Goal: Transaction & Acquisition: Purchase product/service

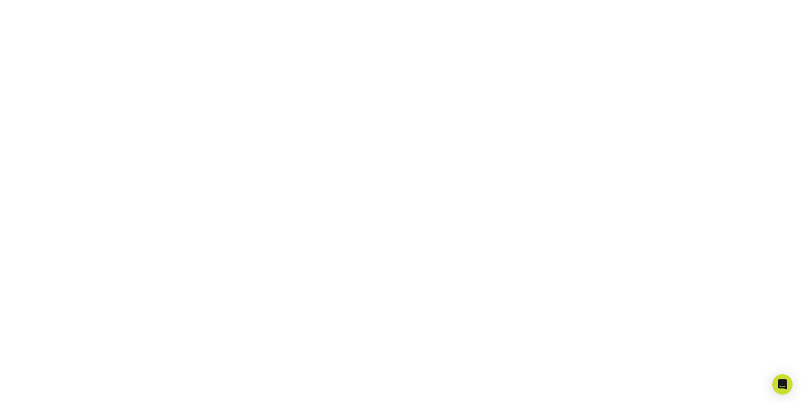
scroll to position [211, 0]
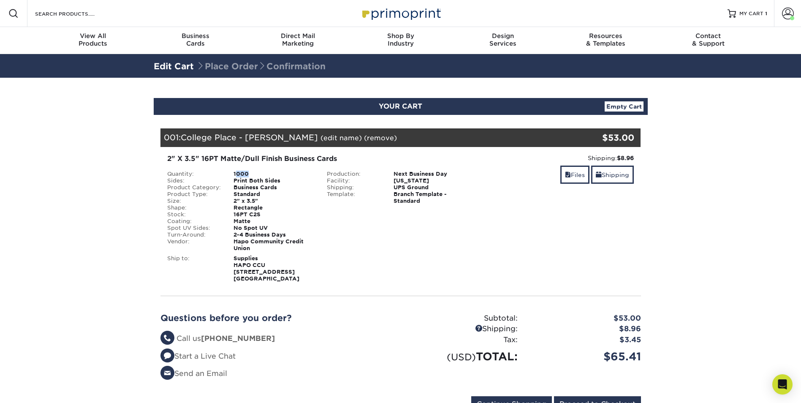
drag, startPoint x: 235, startPoint y: 171, endPoint x: 249, endPoint y: 173, distance: 13.6
click at [249, 173] on div "1000" at bounding box center [273, 174] width 93 height 7
click at [791, 11] on span at bounding box center [788, 14] width 12 height 12
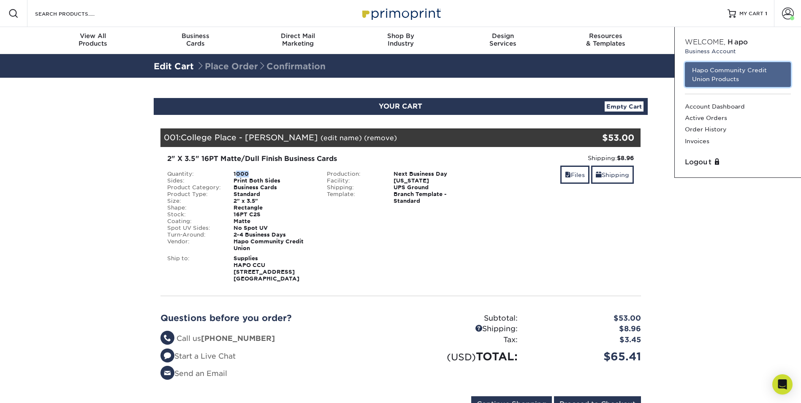
click at [731, 76] on link "Hapo Community Credit Union Products" at bounding box center [738, 74] width 106 height 25
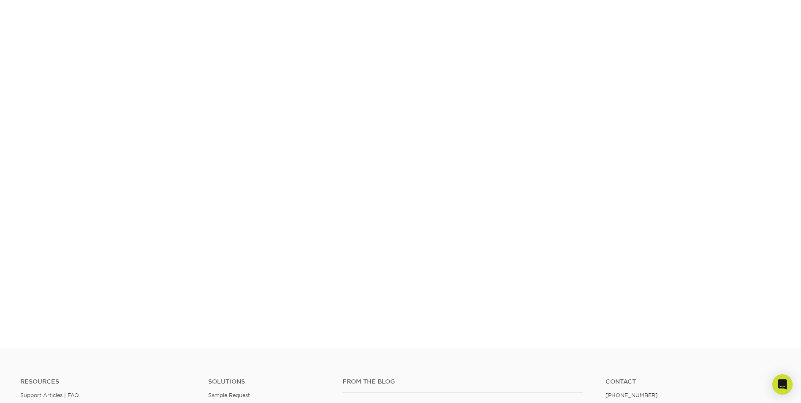
scroll to position [147, 0]
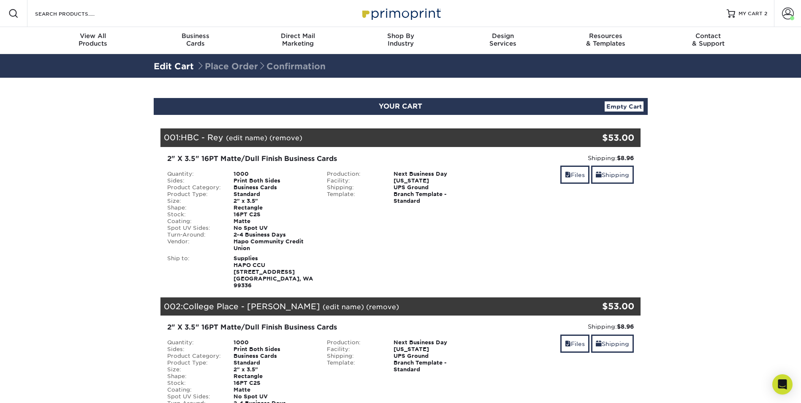
drag, startPoint x: 788, startPoint y: 8, endPoint x: 771, endPoint y: 18, distance: 19.3
click at [788, 8] on span at bounding box center [788, 14] width 12 height 12
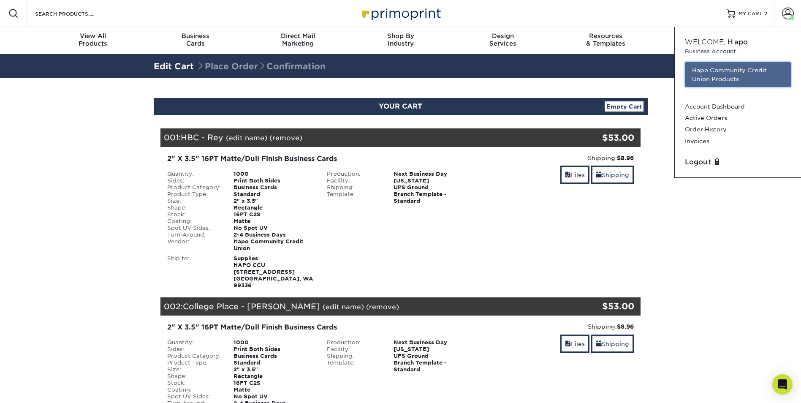
click at [736, 72] on link "Hapo Community Credit Union Products" at bounding box center [738, 74] width 106 height 25
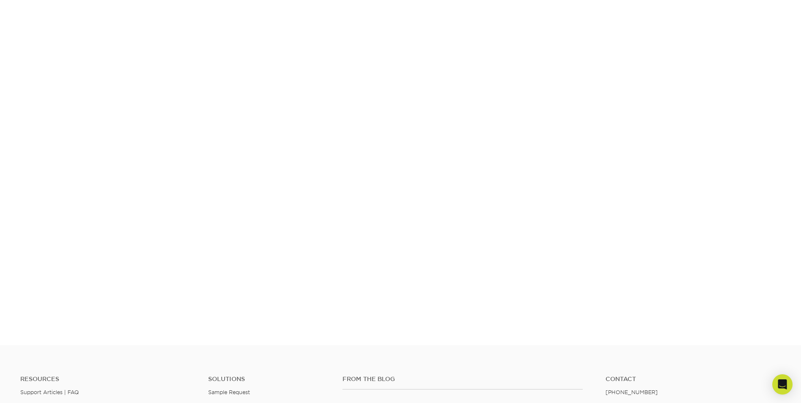
scroll to position [147, 0]
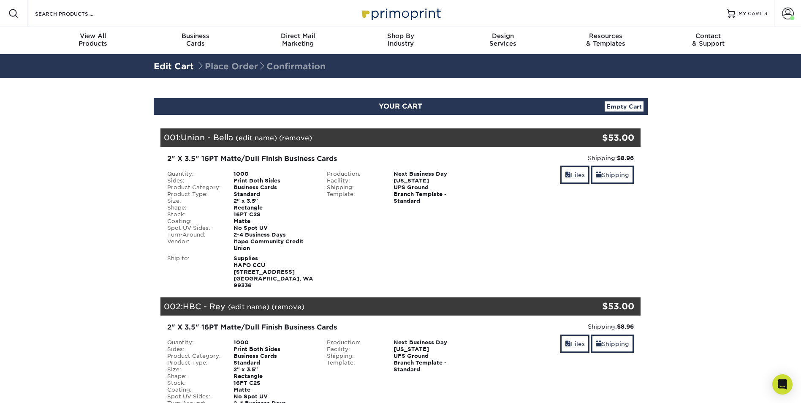
drag, startPoint x: 790, startPoint y: 9, endPoint x: 733, endPoint y: 51, distance: 70.0
click at [790, 9] on span at bounding box center [788, 14] width 12 height 12
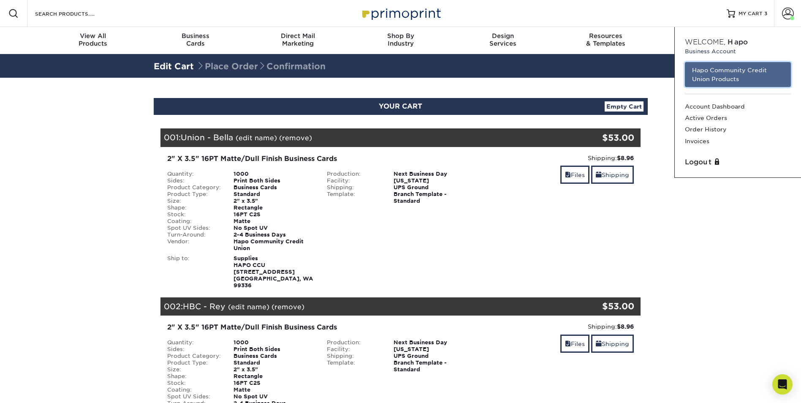
click at [723, 73] on link "Hapo Community Credit Union Products" at bounding box center [738, 74] width 106 height 25
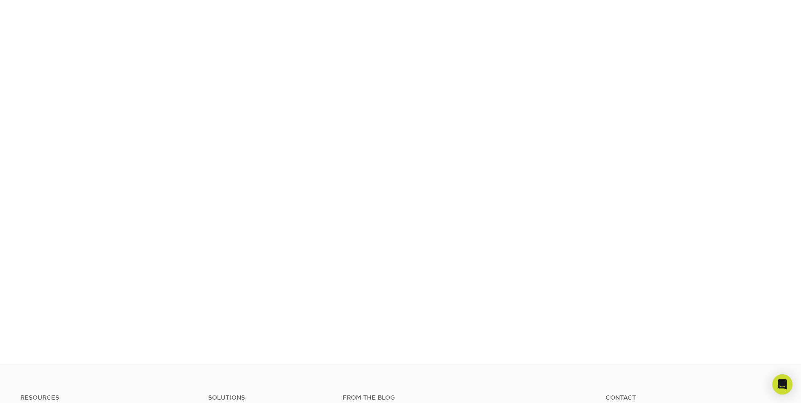
scroll to position [147, 0]
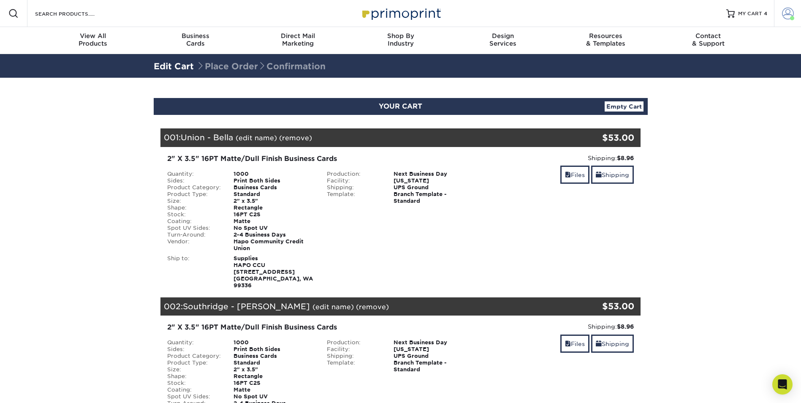
click at [789, 9] on span at bounding box center [788, 14] width 12 height 12
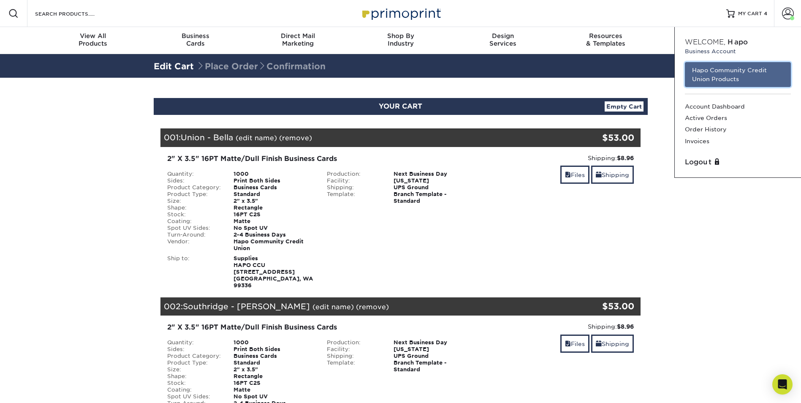
click at [752, 72] on link "Hapo Community Credit Union Products" at bounding box center [738, 74] width 106 height 25
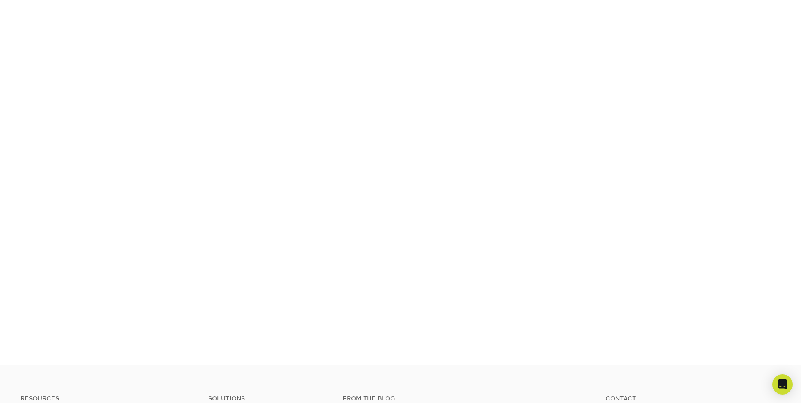
scroll to position [147, 0]
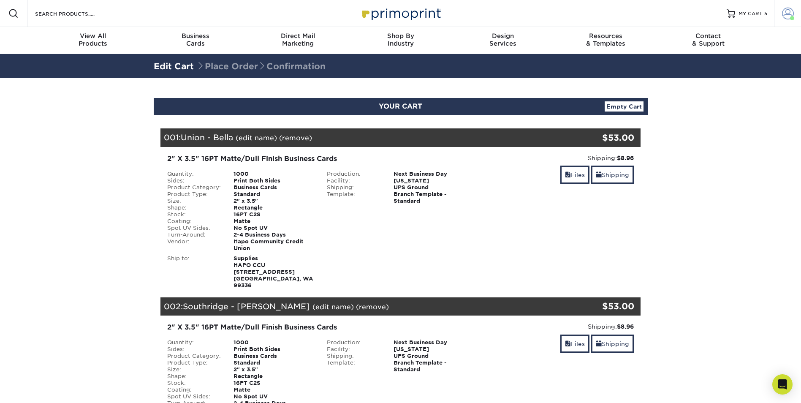
click at [798, 15] on link "Account" at bounding box center [787, 13] width 27 height 27
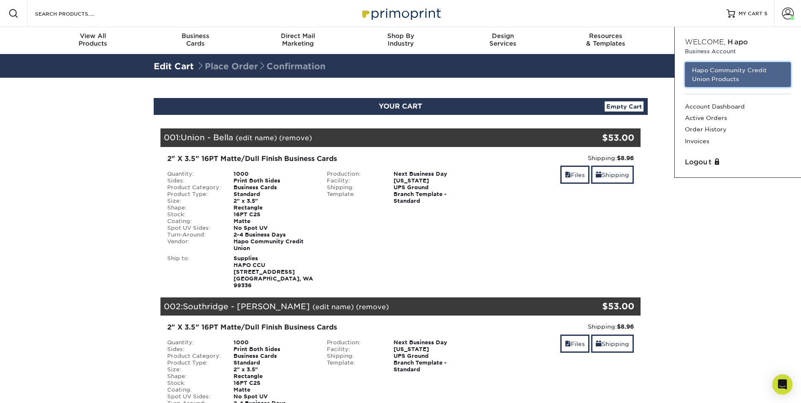
click at [738, 63] on link "Hapo Community Credit Union Products" at bounding box center [738, 74] width 106 height 25
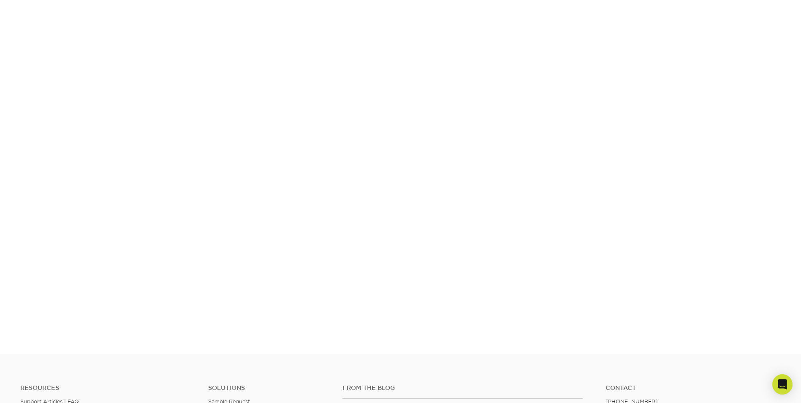
scroll to position [147, 0]
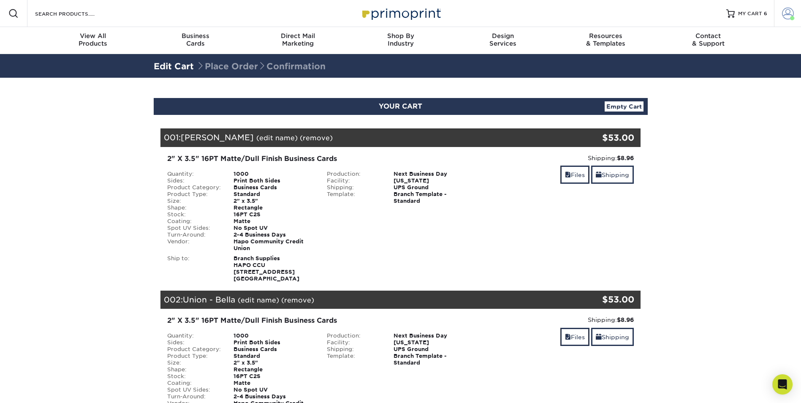
click at [794, 10] on link "Account" at bounding box center [787, 13] width 27 height 27
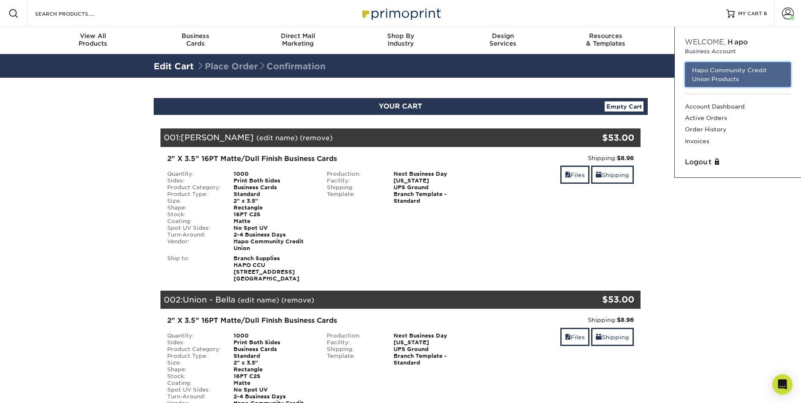
click at [744, 77] on link "Hapo Community Credit Union Products" at bounding box center [738, 74] width 106 height 25
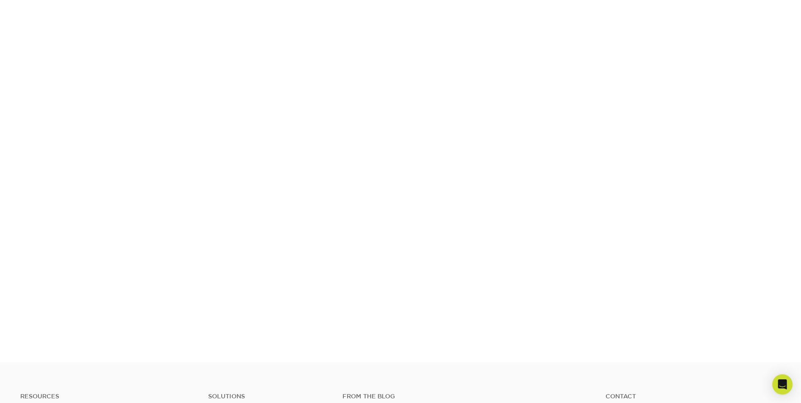
scroll to position [147, 0]
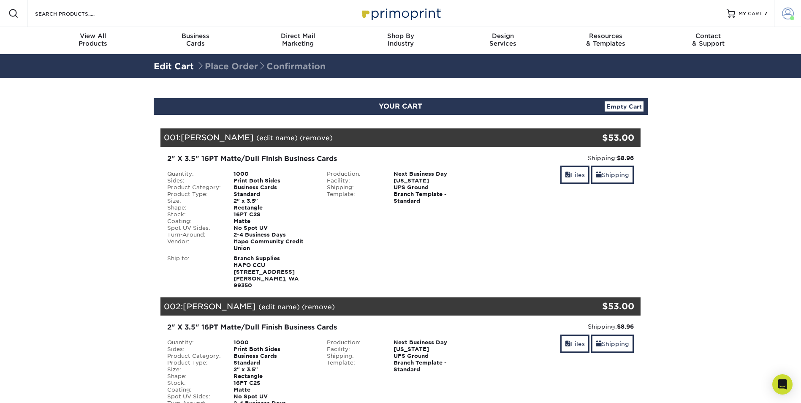
drag, startPoint x: 795, startPoint y: 5, endPoint x: 785, endPoint y: 14, distance: 13.1
click at [795, 5] on link "Account" at bounding box center [787, 13] width 27 height 27
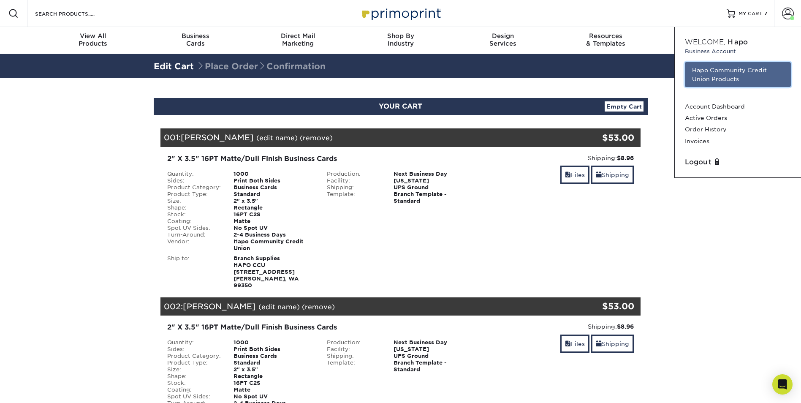
click at [760, 66] on link "Hapo Community Credit Union Products" at bounding box center [738, 74] width 106 height 25
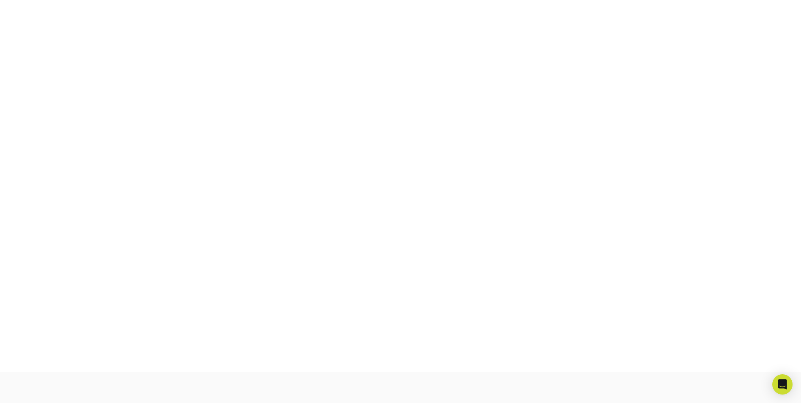
scroll to position [147, 0]
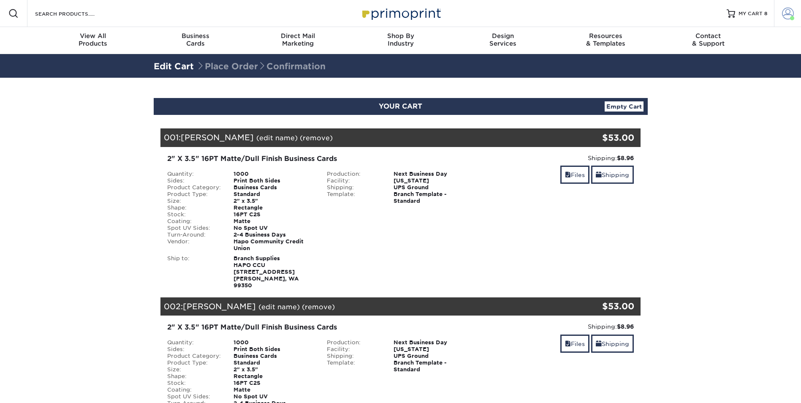
drag, startPoint x: 793, startPoint y: 8, endPoint x: 788, endPoint y: 12, distance: 6.1
click at [793, 8] on span at bounding box center [788, 14] width 12 height 12
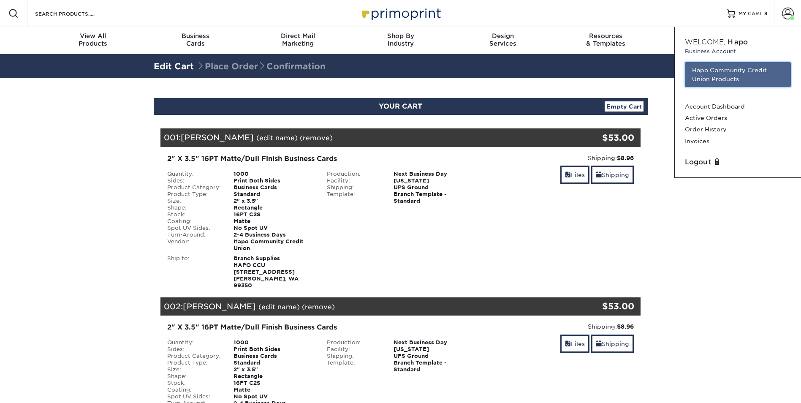
click at [720, 79] on link "Hapo Community Credit Union Products" at bounding box center [738, 74] width 106 height 25
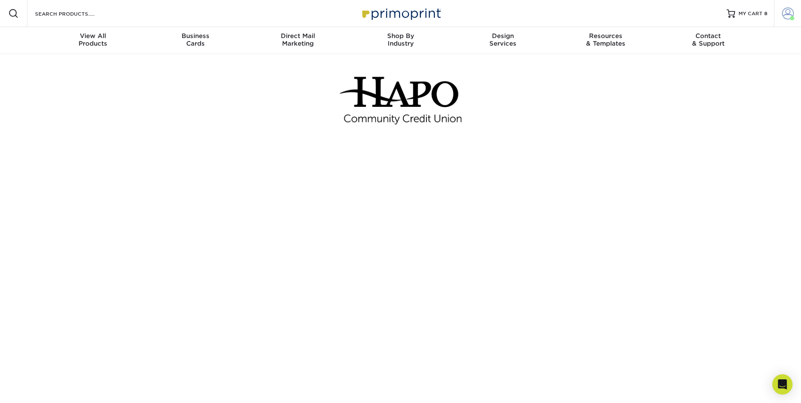
click at [791, 17] on span at bounding box center [792, 18] width 4 height 4
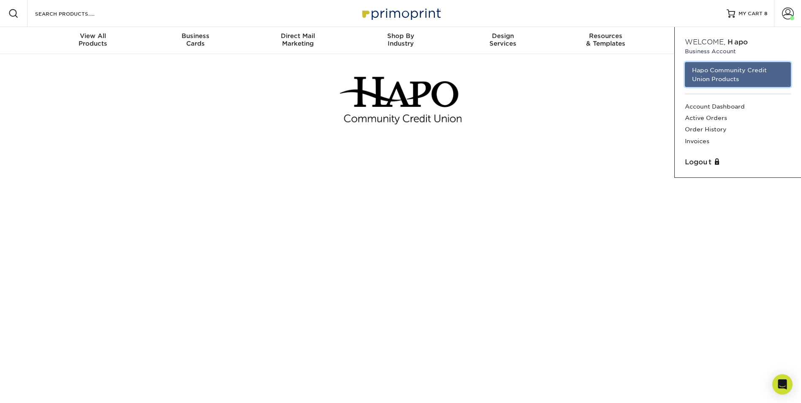
click at [703, 71] on link "Hapo Community Credit Union Products" at bounding box center [738, 74] width 106 height 25
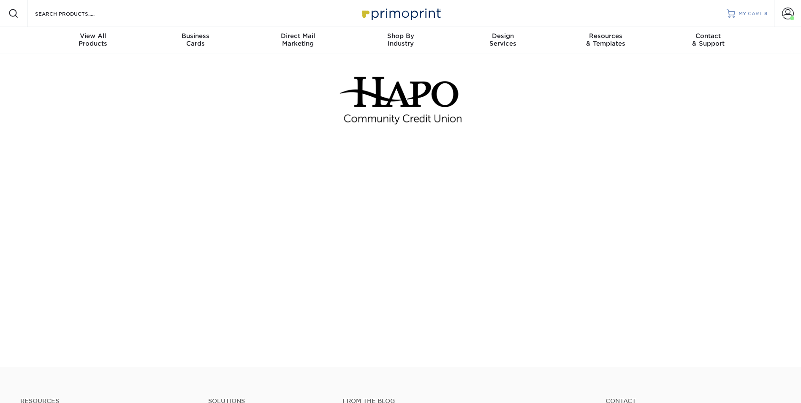
click at [736, 10] on link "MY CART 8" at bounding box center [747, 13] width 41 height 27
click at [754, 14] on span "MY CART" at bounding box center [751, 13] width 24 height 7
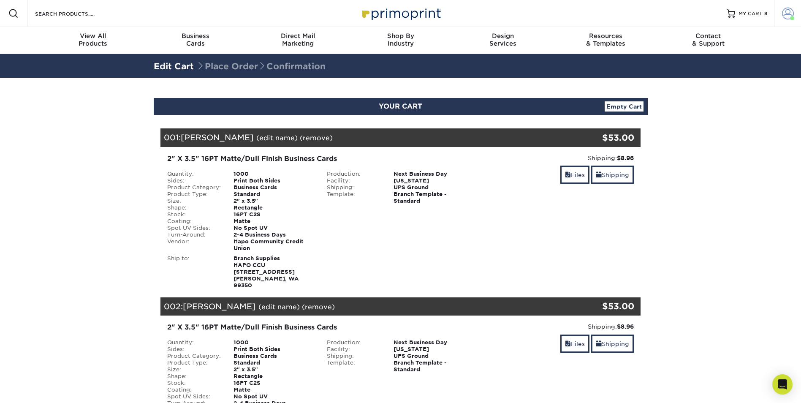
click at [788, 16] on span at bounding box center [788, 14] width 12 height 12
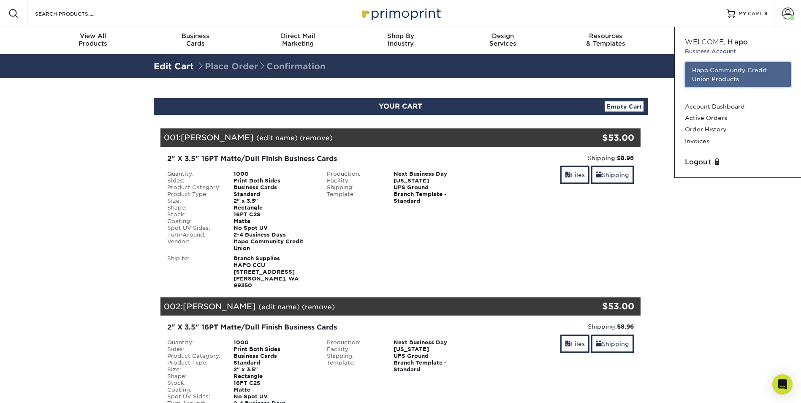
click at [732, 70] on link "Hapo Community Credit Union Products" at bounding box center [738, 74] width 106 height 25
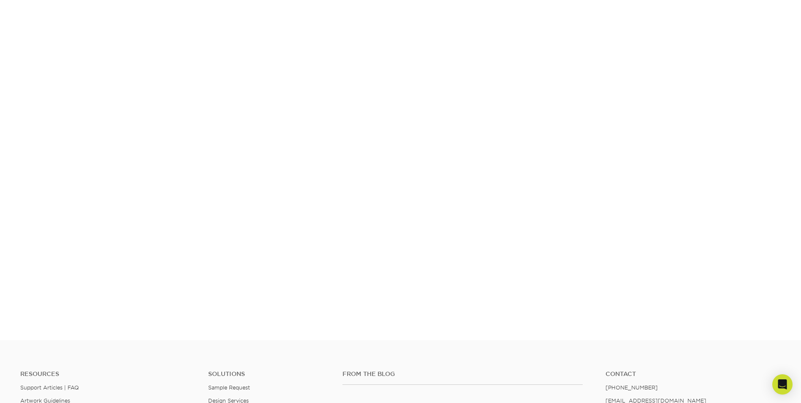
scroll to position [147, 0]
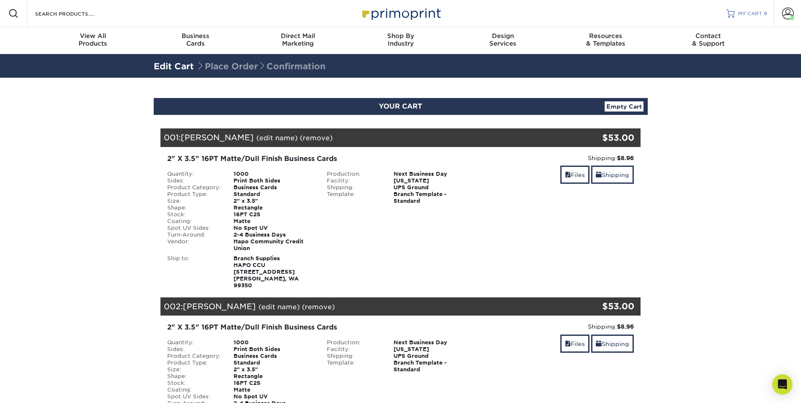
drag, startPoint x: 793, startPoint y: 13, endPoint x: 757, endPoint y: 18, distance: 36.2
click at [793, 13] on span at bounding box center [788, 14] width 12 height 12
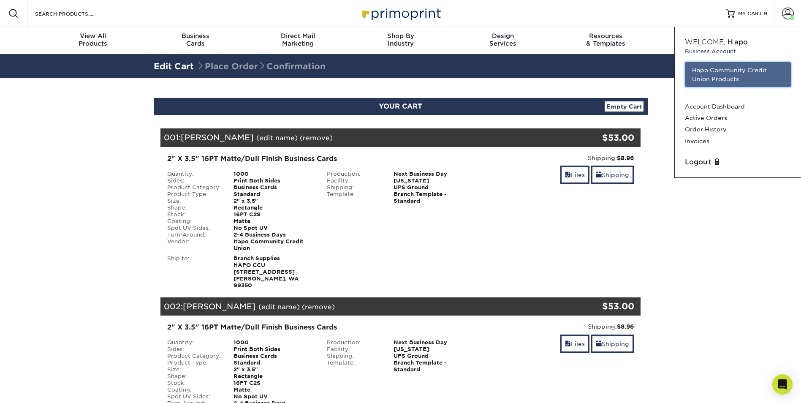
click at [747, 73] on link "Hapo Community Credit Union Products" at bounding box center [738, 74] width 106 height 25
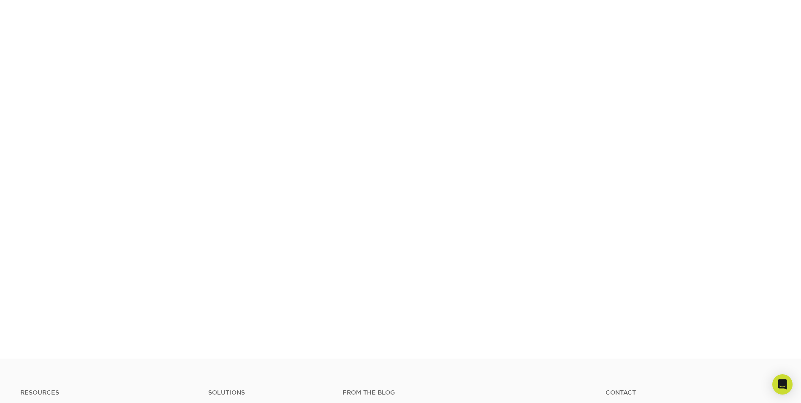
scroll to position [147, 0]
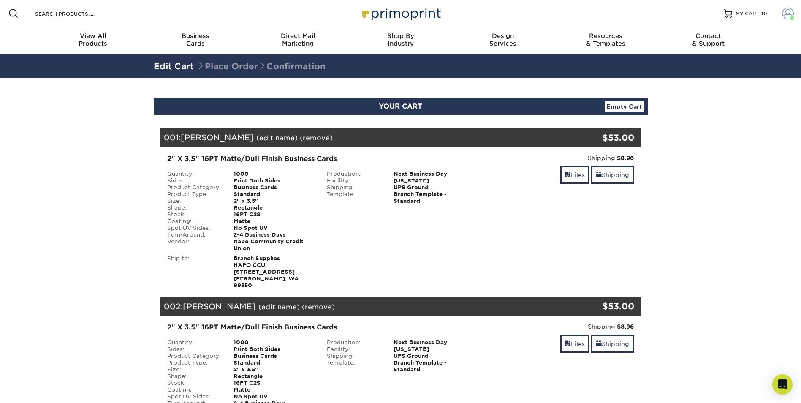
click at [782, 16] on span at bounding box center [788, 14] width 12 height 12
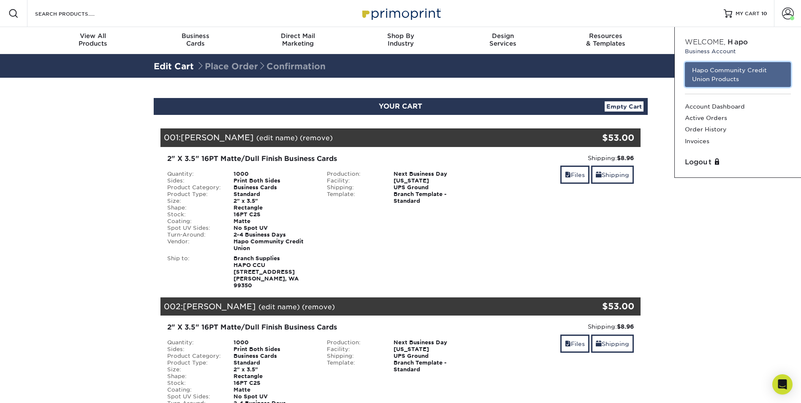
click at [716, 71] on link "Hapo Community Credit Union Products" at bounding box center [738, 74] width 106 height 25
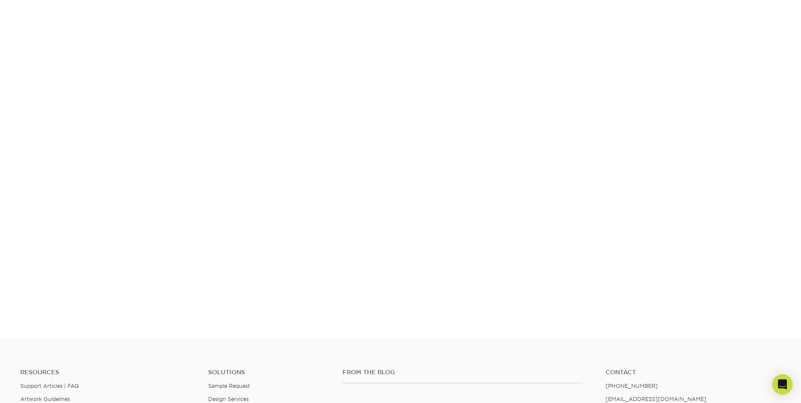
scroll to position [147, 0]
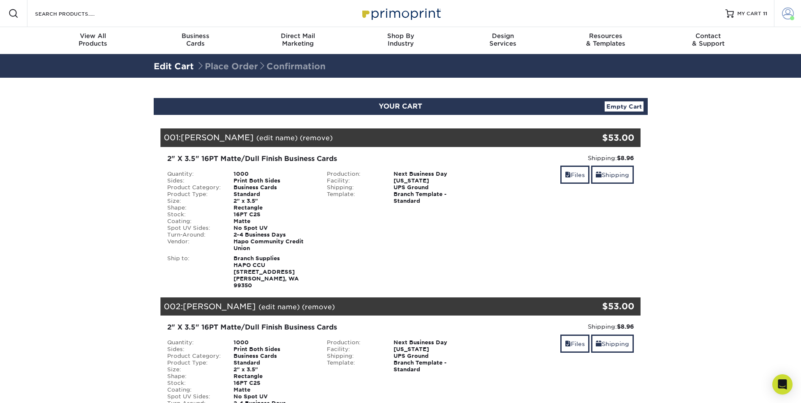
click at [782, 16] on span at bounding box center [788, 14] width 12 height 12
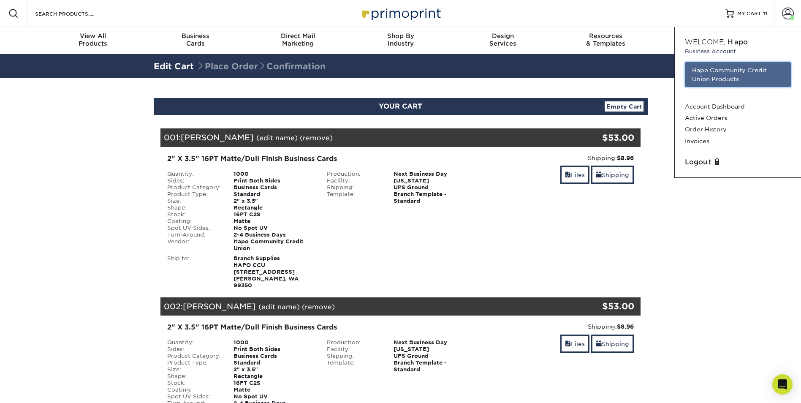
click at [738, 64] on link "Hapo Community Credit Union Products" at bounding box center [738, 74] width 106 height 25
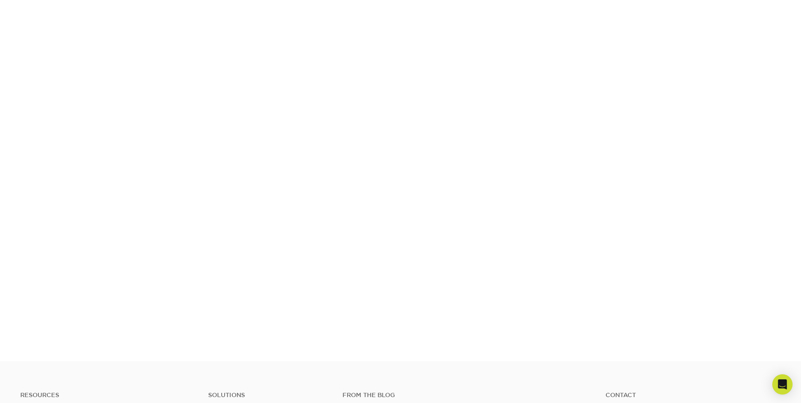
scroll to position [147, 0]
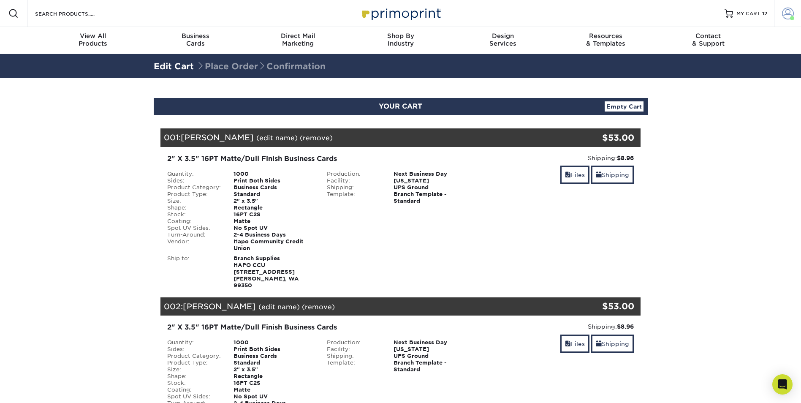
click at [785, 13] on span at bounding box center [788, 14] width 12 height 12
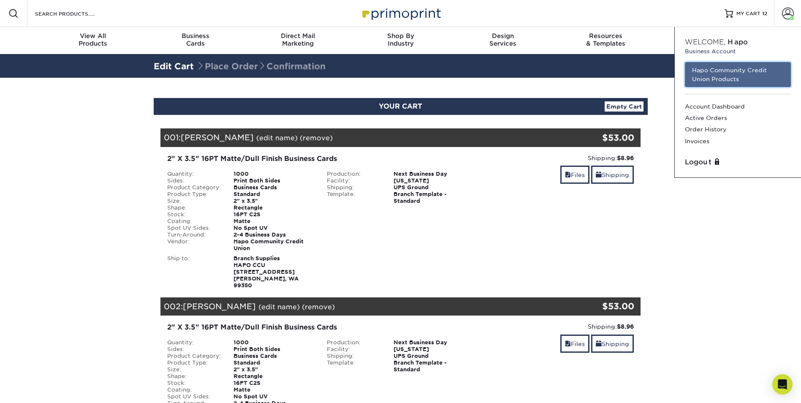
click at [744, 71] on link "Hapo Community Credit Union Products" at bounding box center [738, 74] width 106 height 25
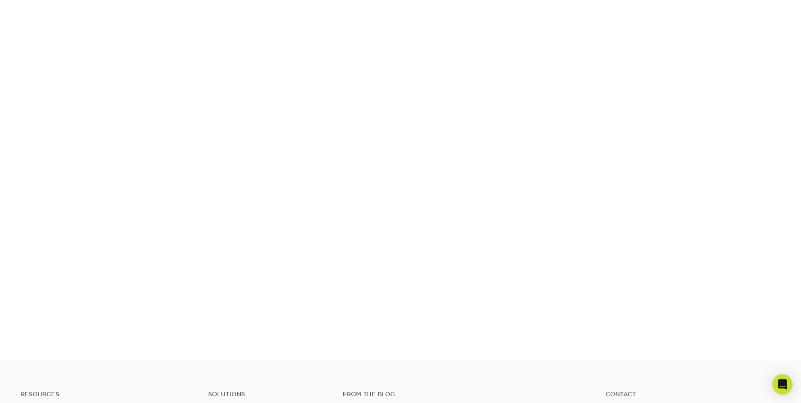
scroll to position [147, 0]
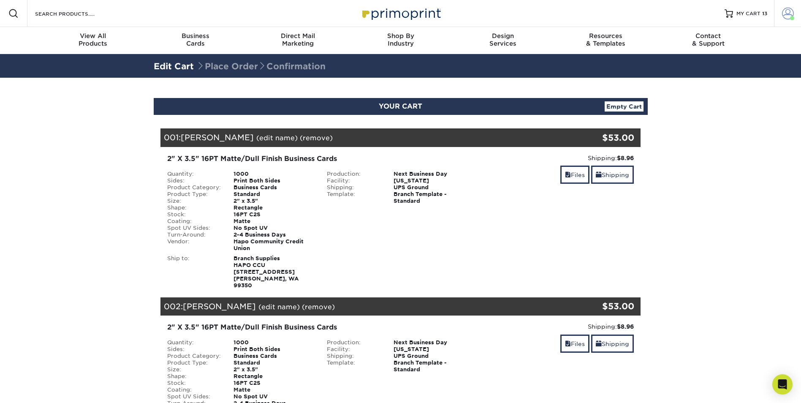
click at [786, 11] on span at bounding box center [788, 14] width 12 height 12
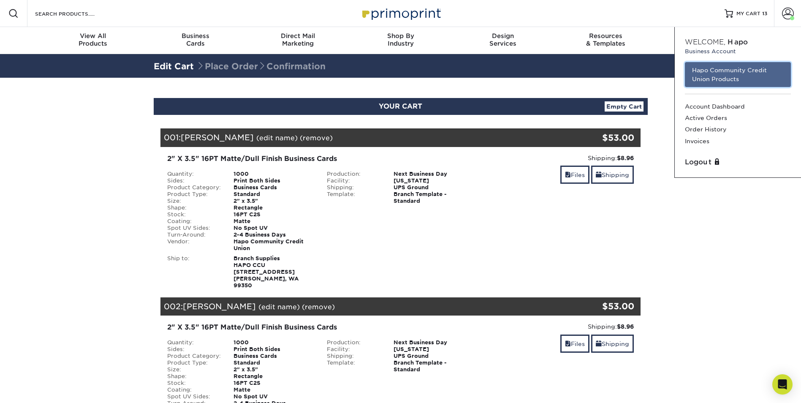
click at [759, 71] on link "Hapo Community Credit Union Products" at bounding box center [738, 74] width 106 height 25
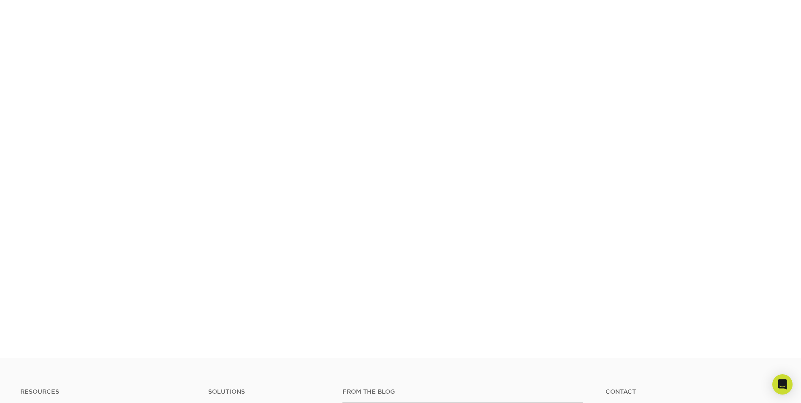
scroll to position [147, 0]
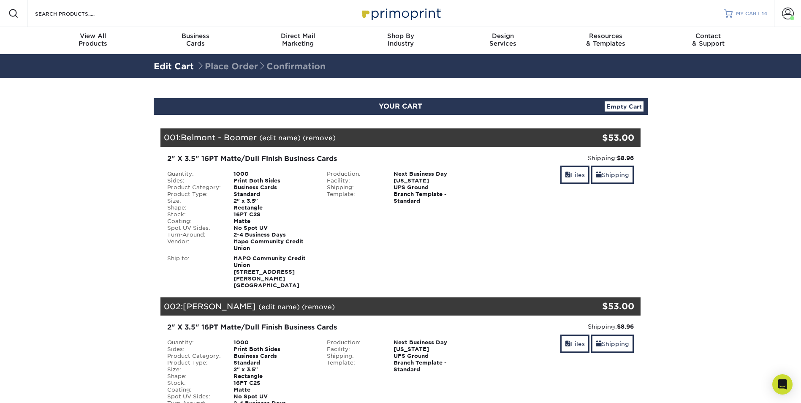
drag, startPoint x: 789, startPoint y: 14, endPoint x: 735, endPoint y: 23, distance: 54.8
click at [789, 14] on span at bounding box center [788, 14] width 12 height 12
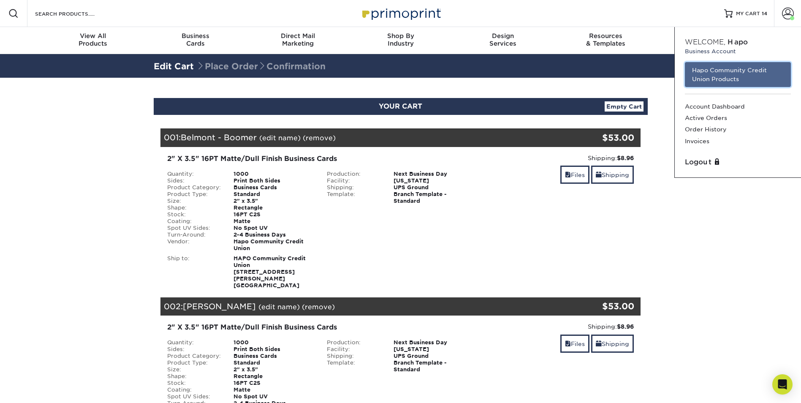
click at [724, 77] on link "Hapo Community Credit Union Products" at bounding box center [738, 74] width 106 height 25
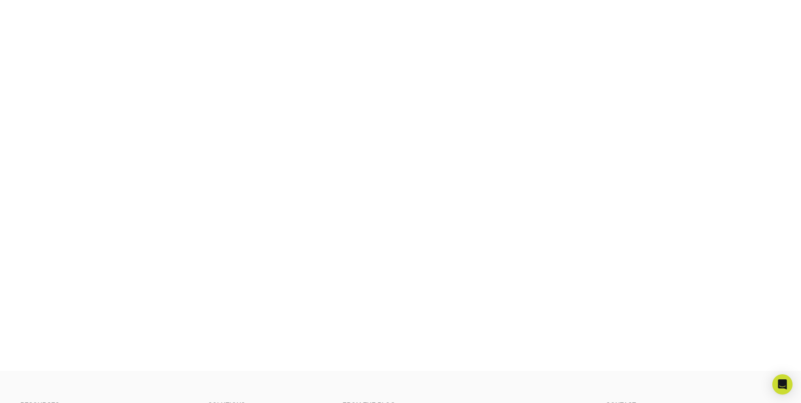
scroll to position [147, 0]
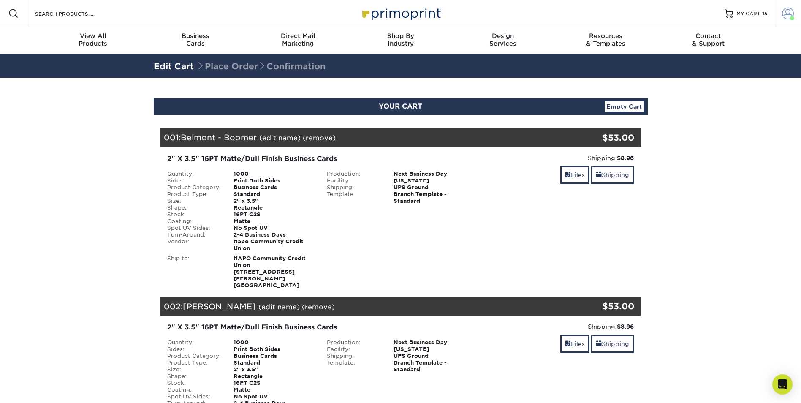
click at [791, 14] on span at bounding box center [788, 14] width 12 height 12
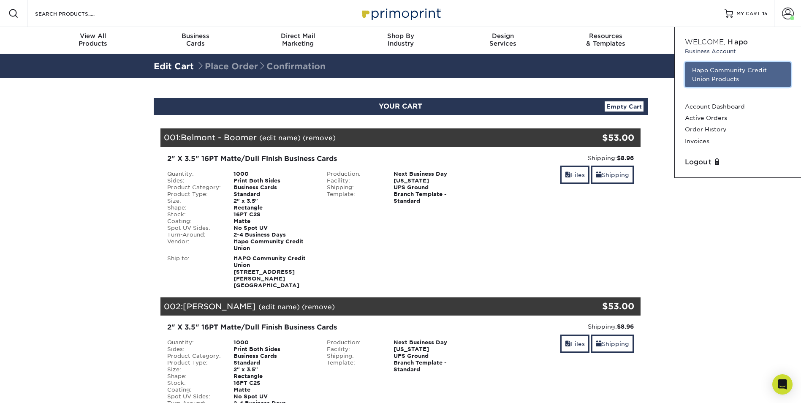
click at [756, 78] on link "Hapo Community Credit Union Products" at bounding box center [738, 74] width 106 height 25
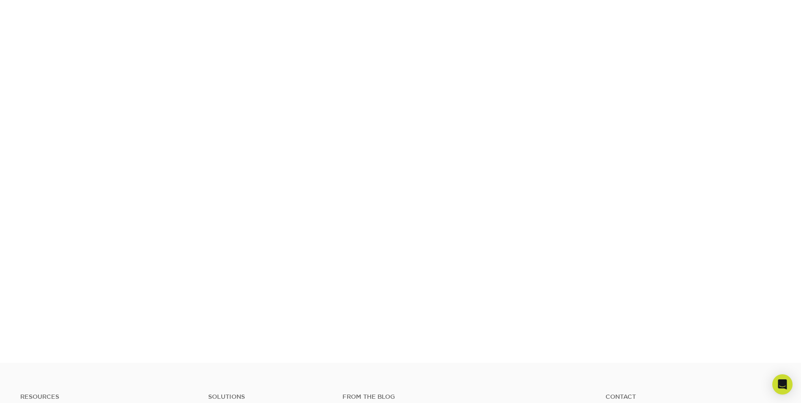
scroll to position [147, 0]
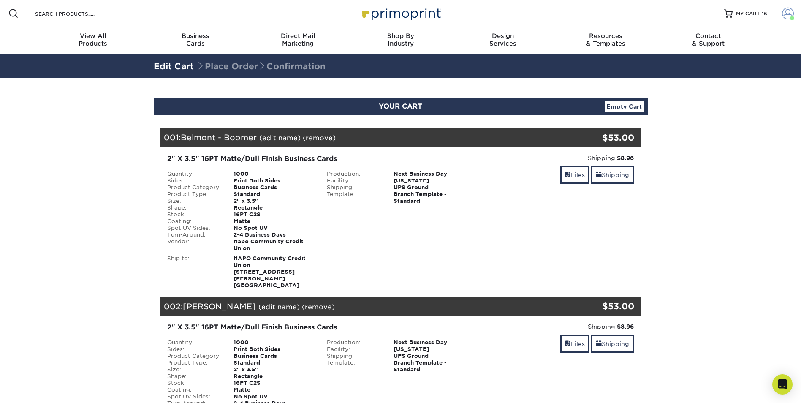
click at [794, 14] on link "Account" at bounding box center [787, 13] width 27 height 27
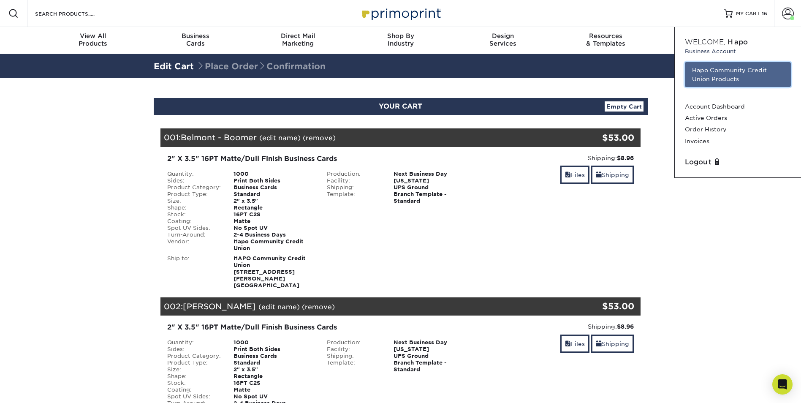
click at [730, 72] on link "Hapo Community Credit Union Products" at bounding box center [738, 74] width 106 height 25
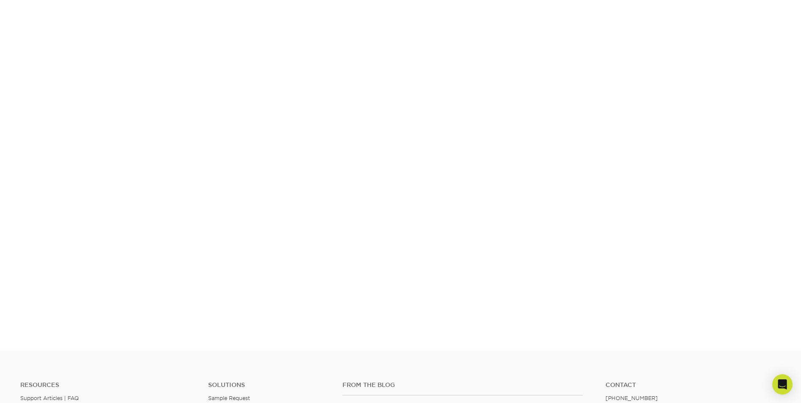
scroll to position [190, 0]
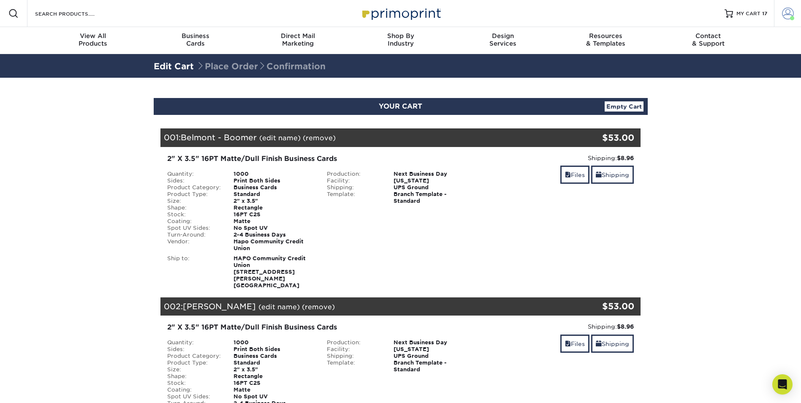
click at [789, 11] on span at bounding box center [788, 14] width 12 height 12
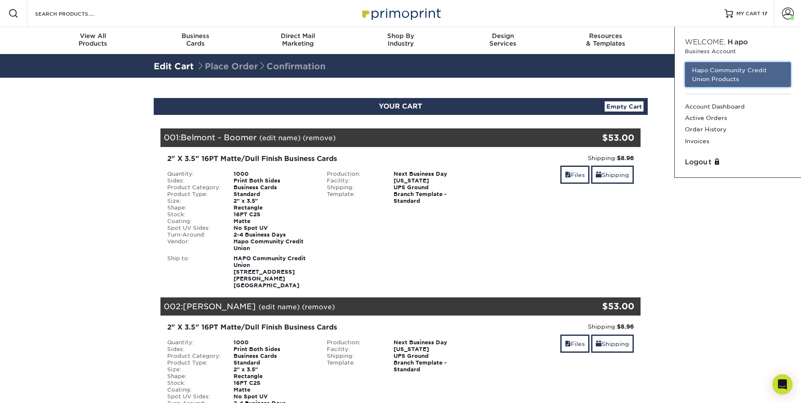
click at [714, 66] on link "Hapo Community Credit Union Products" at bounding box center [738, 74] width 106 height 25
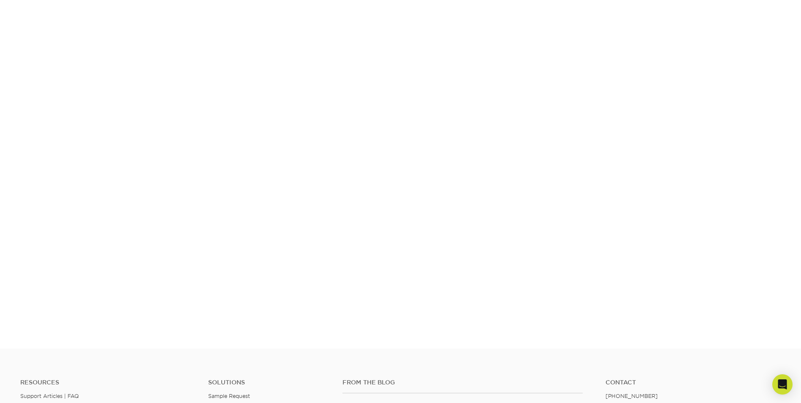
scroll to position [147, 0]
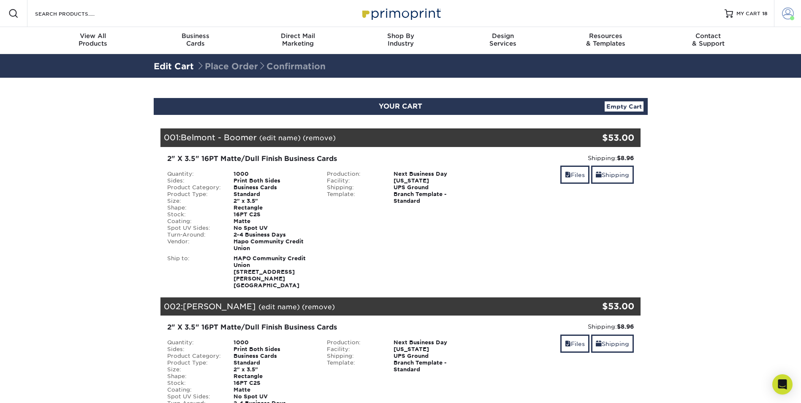
click at [789, 13] on span at bounding box center [788, 14] width 12 height 12
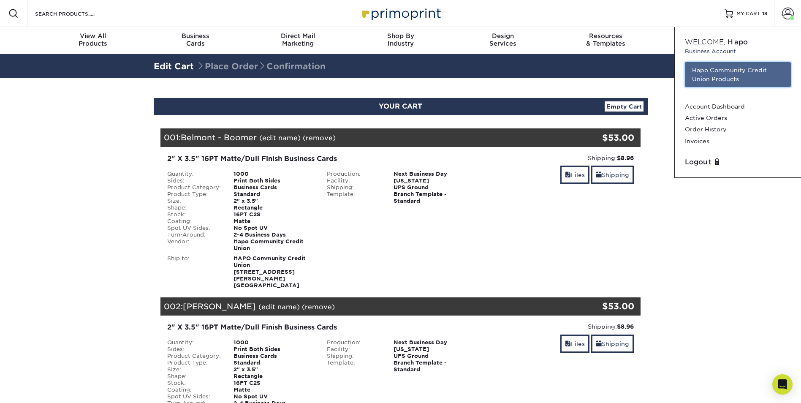
click at [735, 69] on link "Hapo Community Credit Union Products" at bounding box center [738, 74] width 106 height 25
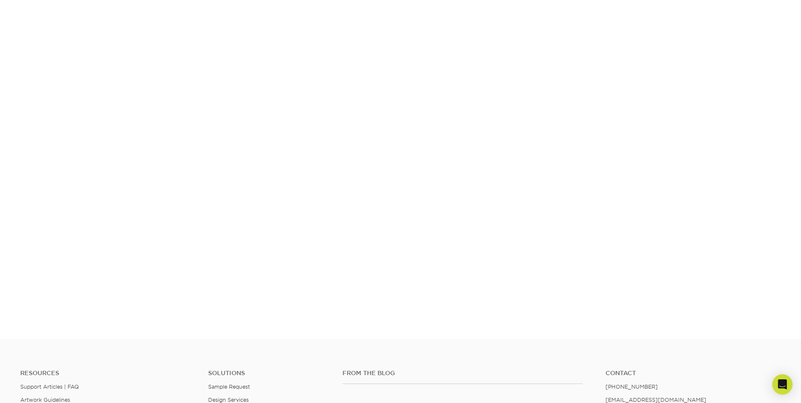
scroll to position [147, 0]
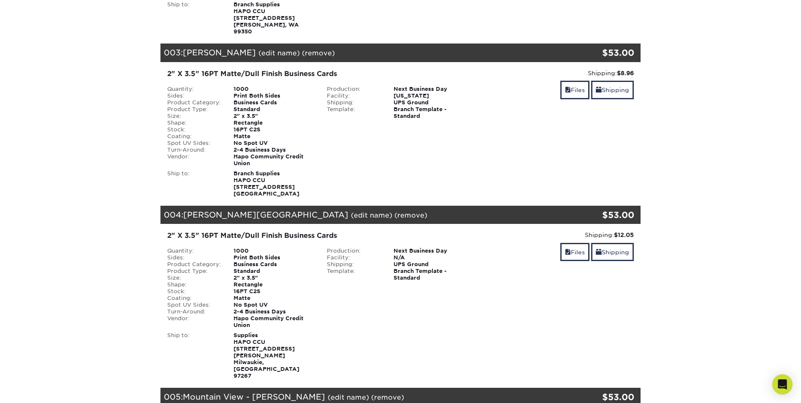
scroll to position [464, 0]
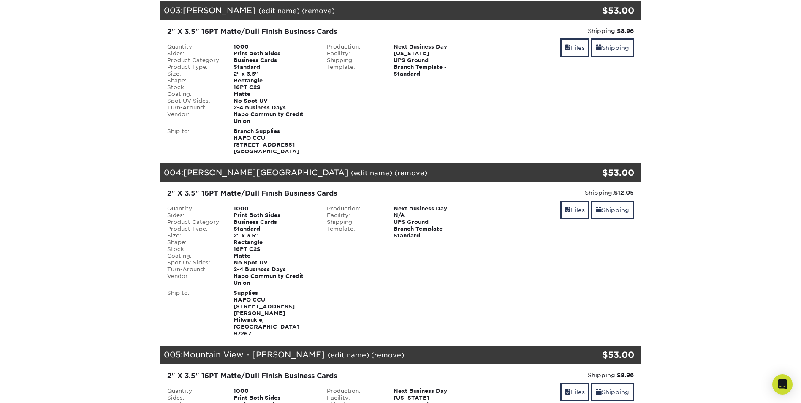
click at [351, 169] on link "(edit name)" at bounding box center [371, 173] width 41 height 8
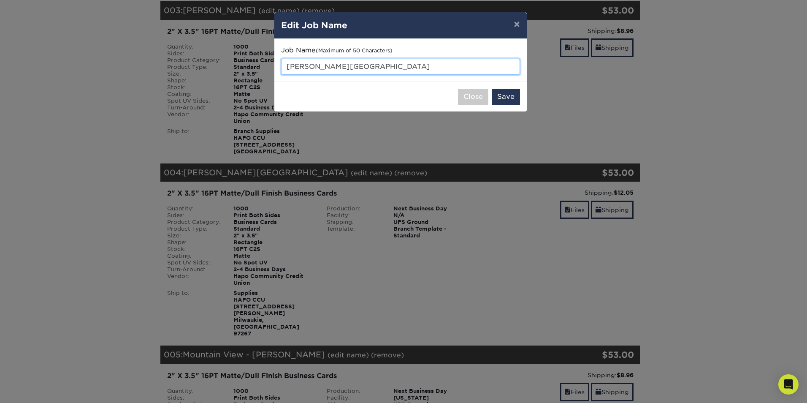
click at [349, 65] on input "Jennings Lodge" at bounding box center [400, 67] width 239 height 16
type input "Jennings Lodge - Joanna"
click at [505, 101] on button "Save" at bounding box center [506, 97] width 28 height 16
click at [496, 101] on button "Success" at bounding box center [501, 97] width 40 height 16
click at [516, 20] on button "×" at bounding box center [516, 24] width 19 height 24
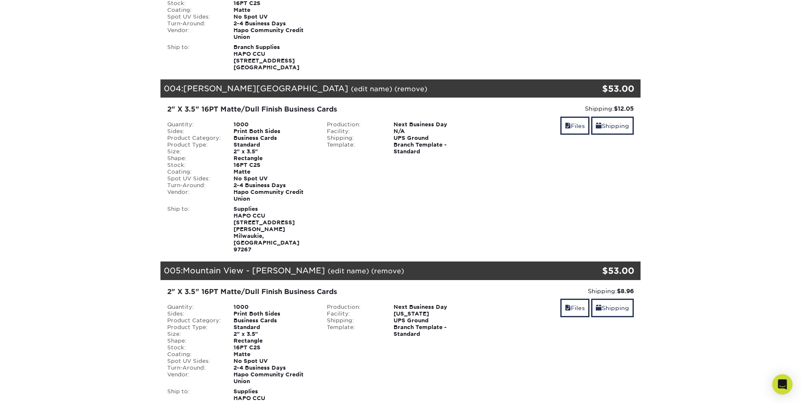
scroll to position [549, 0]
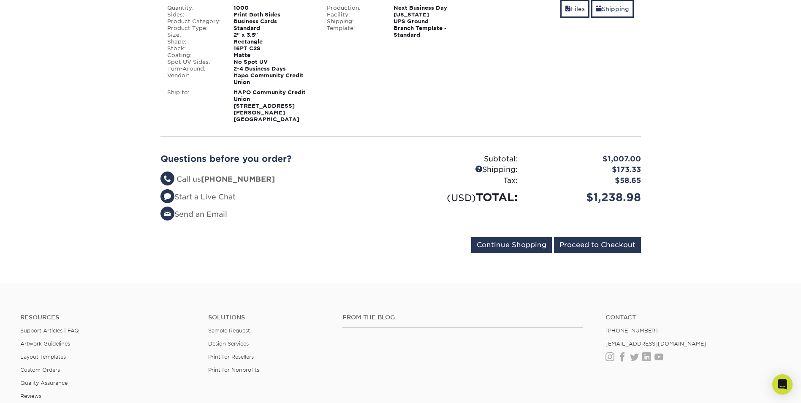
scroll to position [3209, 0]
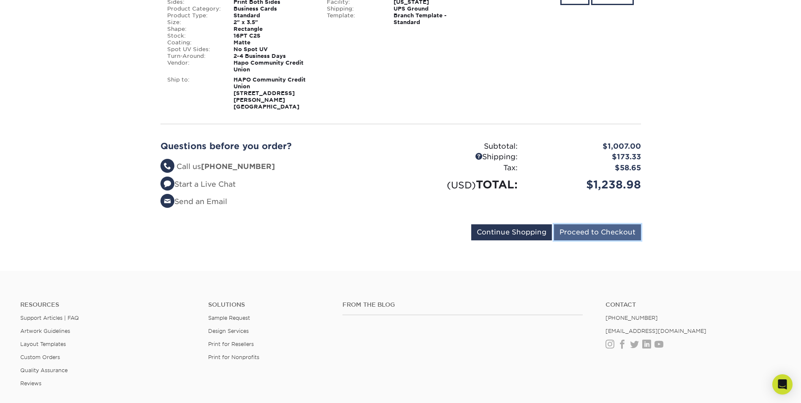
click at [601, 224] on input "Proceed to Checkout" at bounding box center [597, 232] width 87 height 16
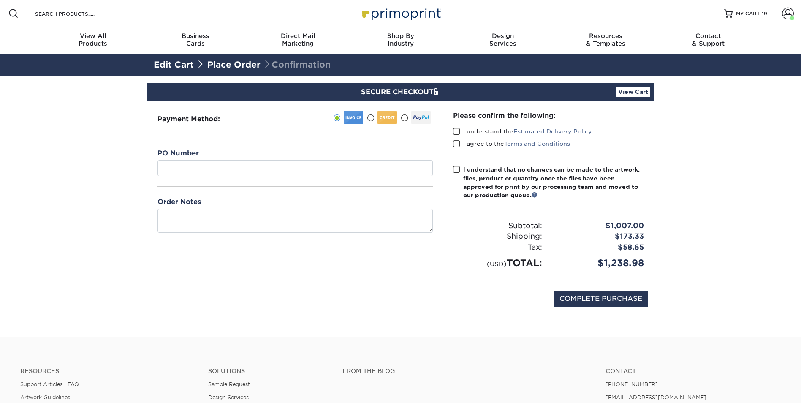
click at [456, 129] on span at bounding box center [456, 132] width 7 height 8
click at [0, 0] on input "I understand the Estimated Delivery Policy" at bounding box center [0, 0] width 0 height 0
click at [458, 143] on span at bounding box center [456, 144] width 7 height 8
click at [0, 0] on input "I agree to the Terms and Conditions" at bounding box center [0, 0] width 0 height 0
click at [459, 169] on span at bounding box center [456, 170] width 7 height 8
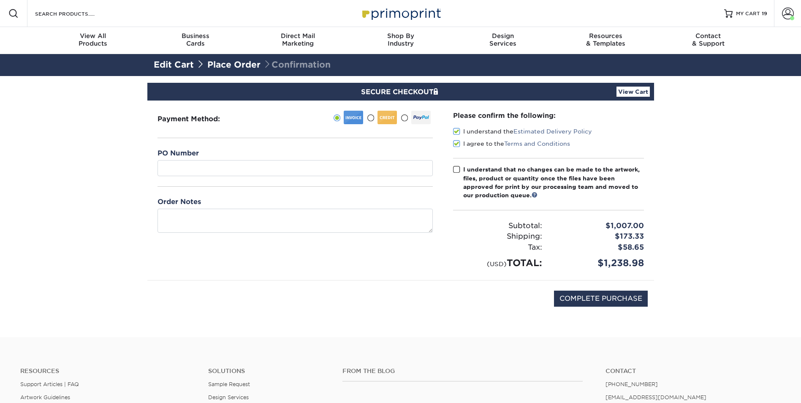
click at [0, 0] on input "I understand that no changes can be made to the artwork, files, product or quan…" at bounding box center [0, 0] width 0 height 0
click at [428, 232] on textarea at bounding box center [295, 221] width 275 height 24
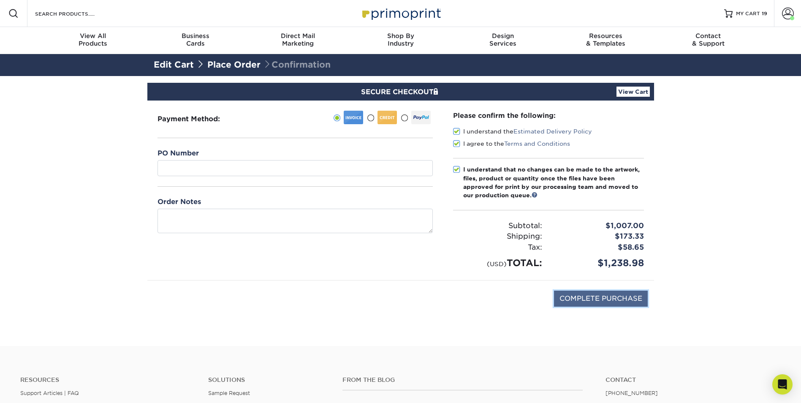
click at [590, 297] on input "COMPLETE PURCHASE" at bounding box center [601, 299] width 94 height 16
type input "PROCESSING, PLEASE WAIT..."
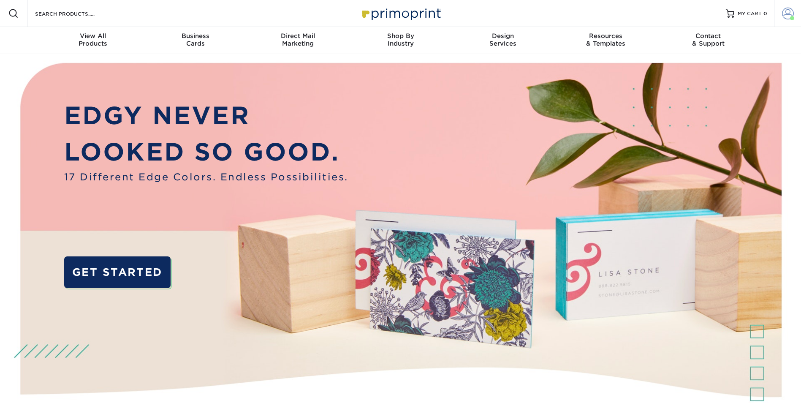
click at [789, 14] on span at bounding box center [788, 14] width 12 height 12
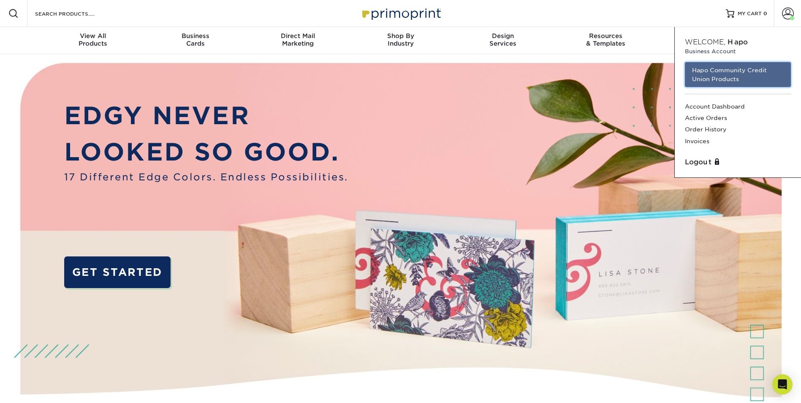
click at [708, 70] on link "Hapo Community Credit Union Products" at bounding box center [738, 74] width 106 height 25
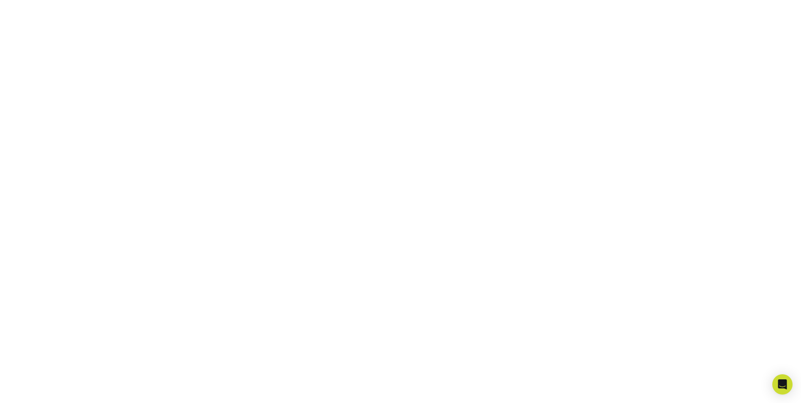
scroll to position [147, 0]
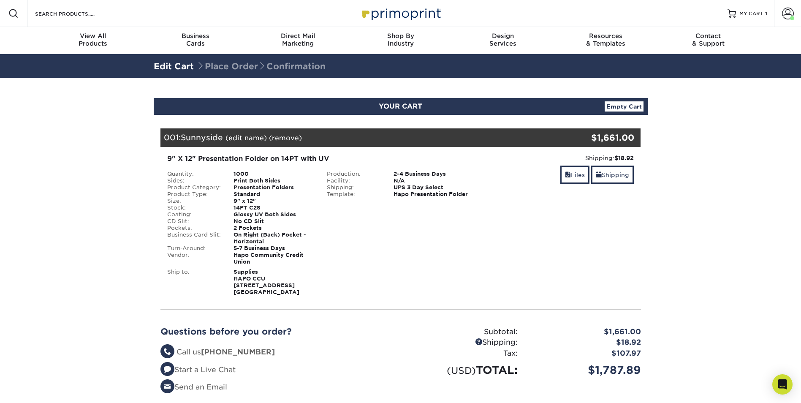
scroll to position [42, 0]
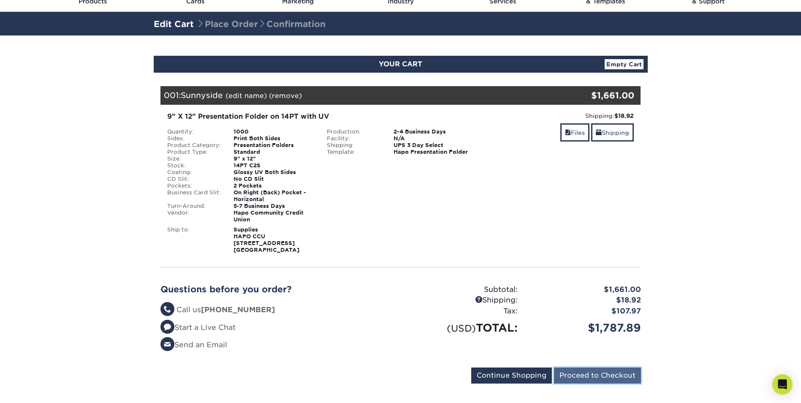
click at [599, 378] on input "Proceed to Checkout" at bounding box center [597, 375] width 87 height 16
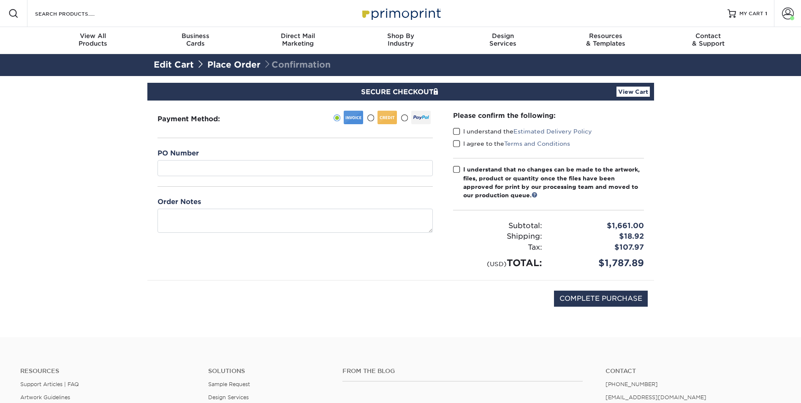
click at [455, 131] on span at bounding box center [456, 132] width 7 height 8
click at [0, 0] on input "I understand the Estimated Delivery Policy" at bounding box center [0, 0] width 0 height 0
click at [456, 143] on span at bounding box center [456, 144] width 7 height 8
click at [0, 0] on input "I agree to the Terms and Conditions" at bounding box center [0, 0] width 0 height 0
click at [456, 170] on span at bounding box center [456, 170] width 7 height 8
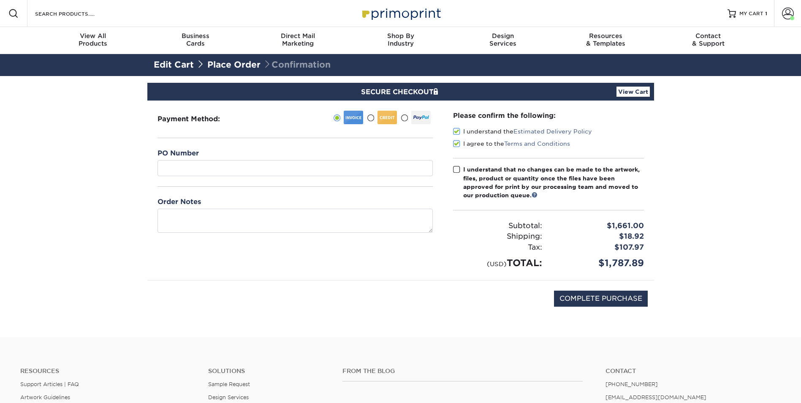
click at [0, 0] on input "I understand that no changes can be made to the artwork, files, product or quan…" at bounding box center [0, 0] width 0 height 0
drag, startPoint x: 581, startPoint y: 296, endPoint x: 576, endPoint y: 294, distance: 4.9
click at [581, 297] on input "COMPLETE PURCHASE" at bounding box center [601, 299] width 94 height 16
type input "PROCESSING, PLEASE WAIT..."
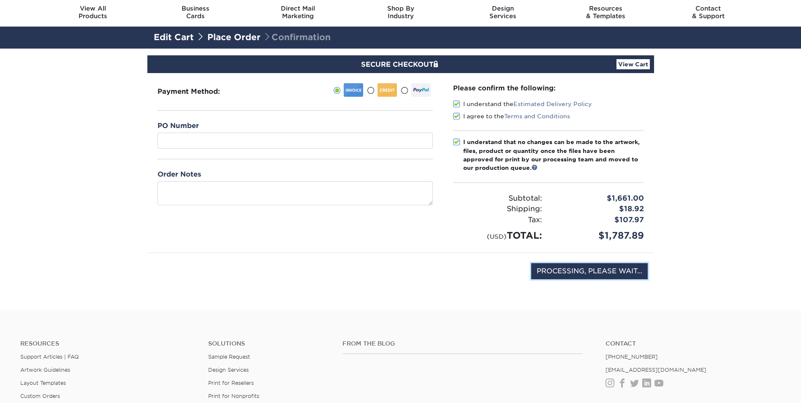
scroll to position [42, 0]
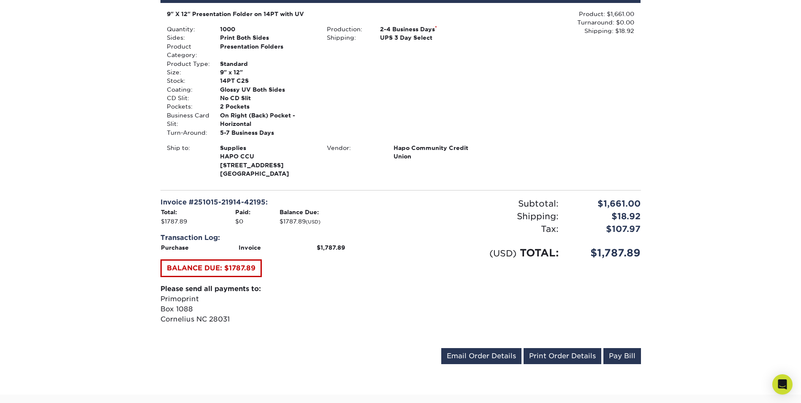
scroll to position [211, 0]
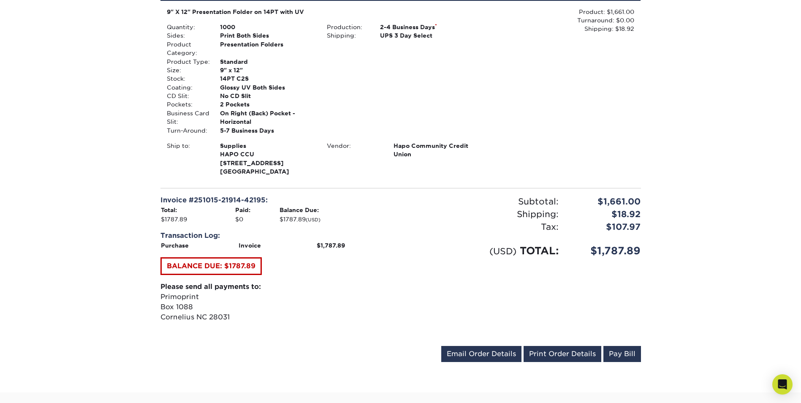
click at [727, 121] on div "Your order has been placed! Order #: 251015-21914-42195 [DATE] 2:19pm Go to My …" at bounding box center [400, 128] width 801 height 527
